Goal: Navigation & Orientation: Find specific page/section

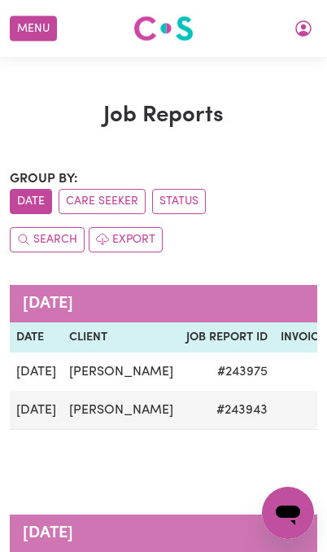
click at [310, 32] on icon "My Account" at bounding box center [303, 28] width 16 height 16
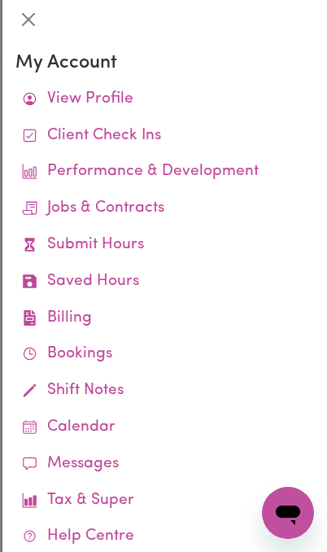
click at [199, 167] on link "Performance & Development" at bounding box center [164, 172] width 299 height 37
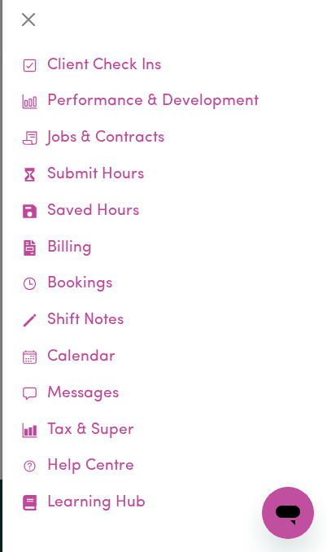
scroll to position [69, 0]
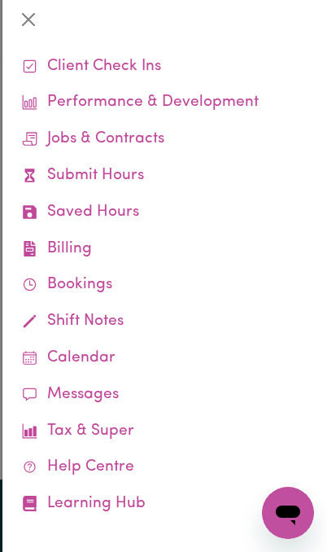
click at [138, 461] on link "Help Centre" at bounding box center [164, 467] width 299 height 37
click at [119, 496] on link "Learning Hub" at bounding box center [164, 504] width 299 height 37
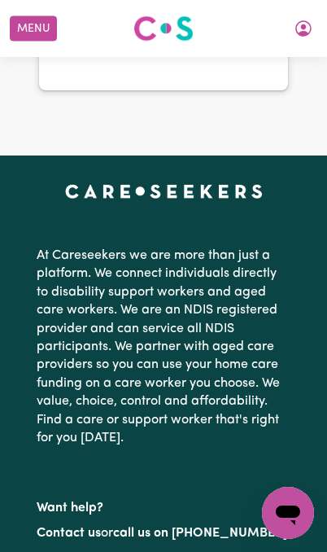
scroll to position [11866, 0]
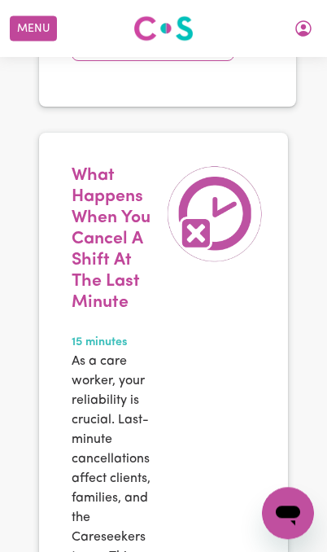
click at [37, 26] on button "Menu" at bounding box center [33, 28] width 47 height 25
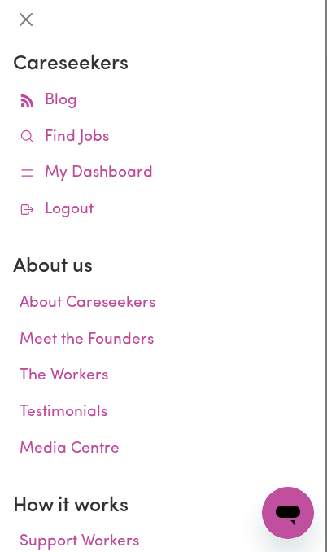
click at [107, 134] on link "Find Jobs" at bounding box center [162, 138] width 299 height 37
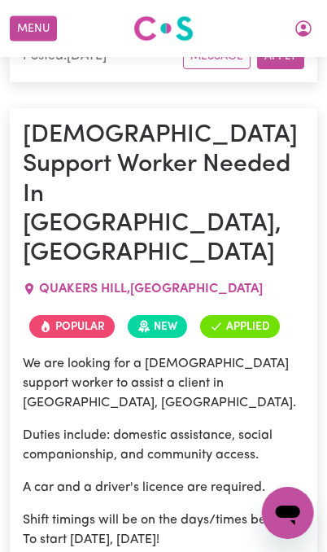
scroll to position [3871, 15]
